Goal: Find specific page/section: Find specific page/section

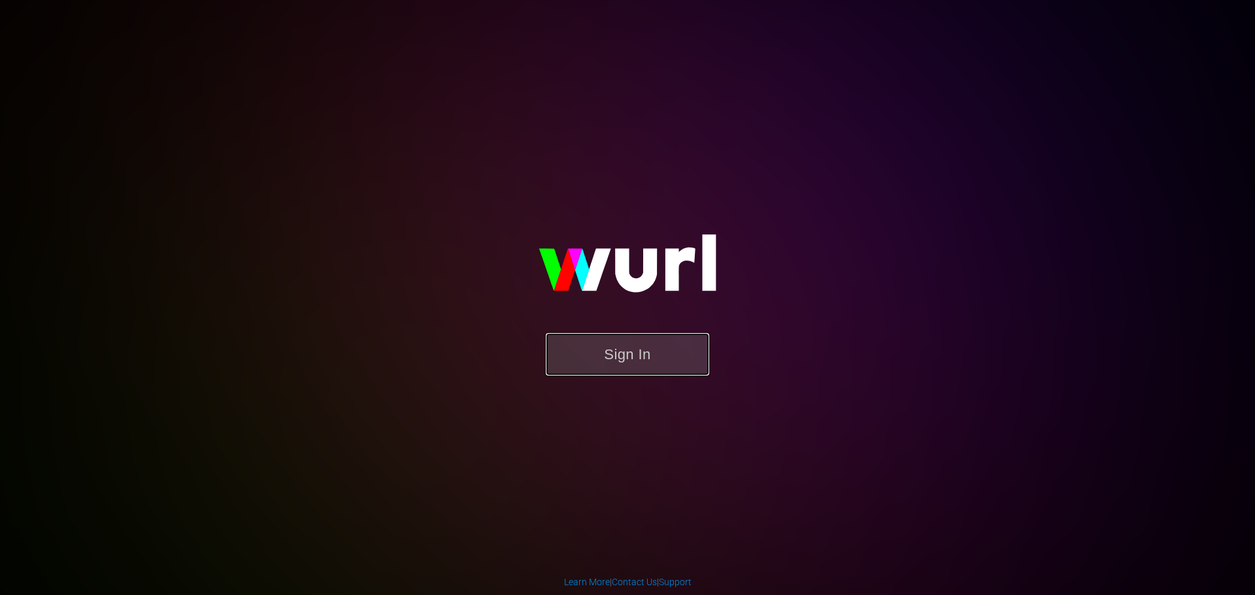
click at [655, 350] on button "Sign In" at bounding box center [627, 354] width 163 height 42
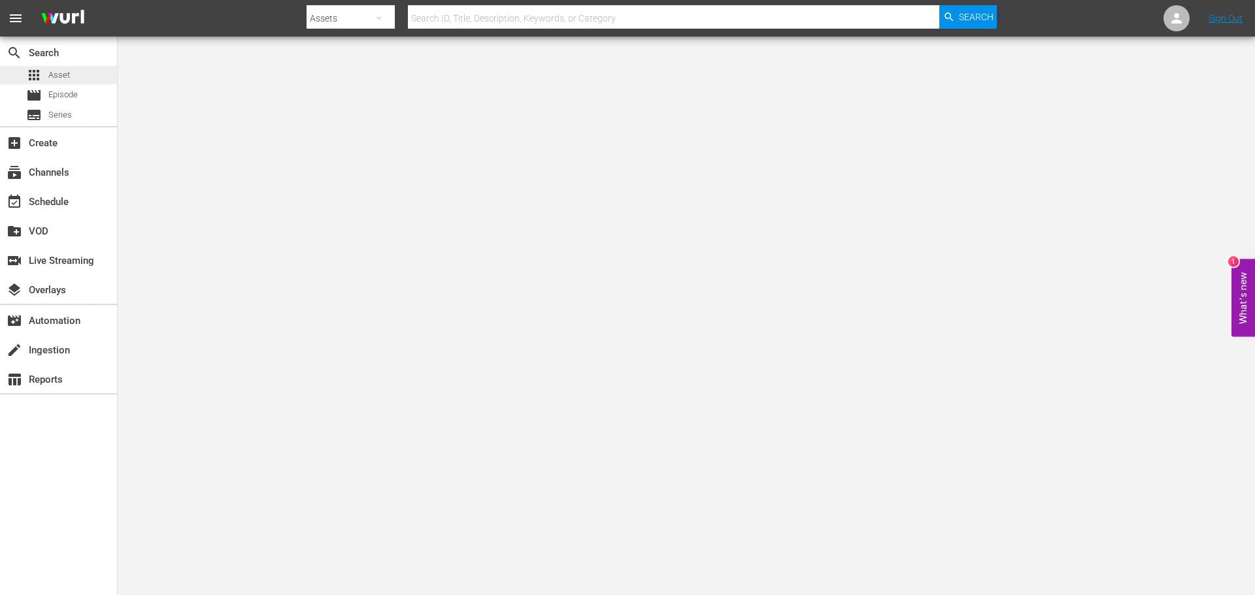
click at [59, 74] on span "Asset" at bounding box center [59, 75] width 22 height 13
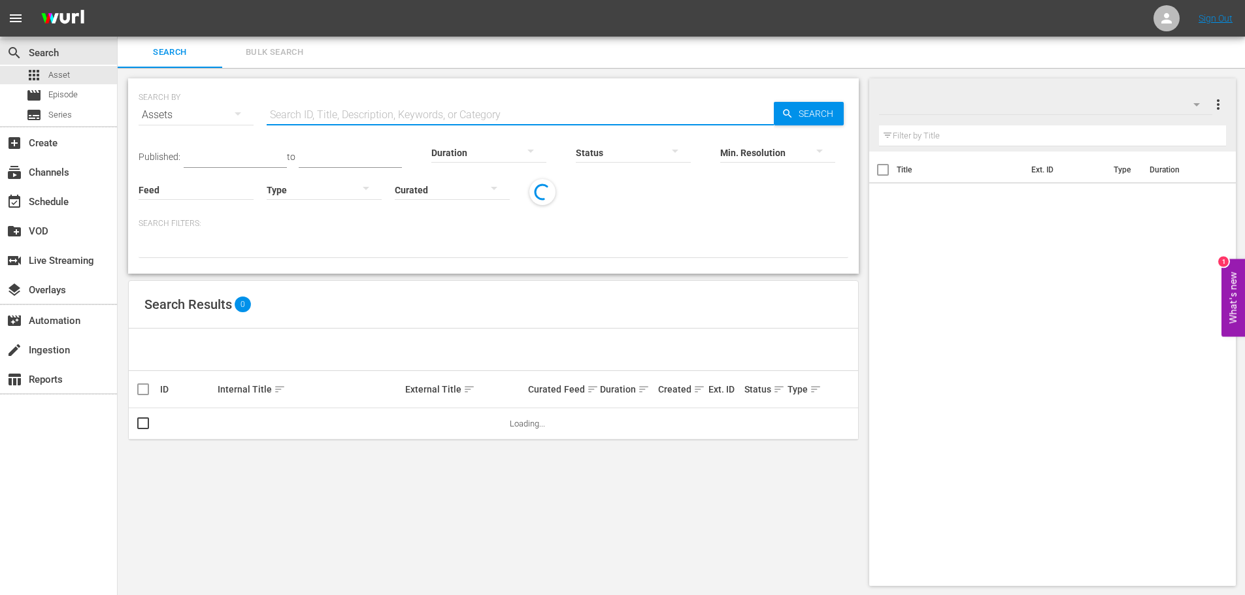
click at [411, 113] on input "text" at bounding box center [520, 114] width 507 height 31
type input "creepshow holiday"
